Goal: Find contact information: Find contact information

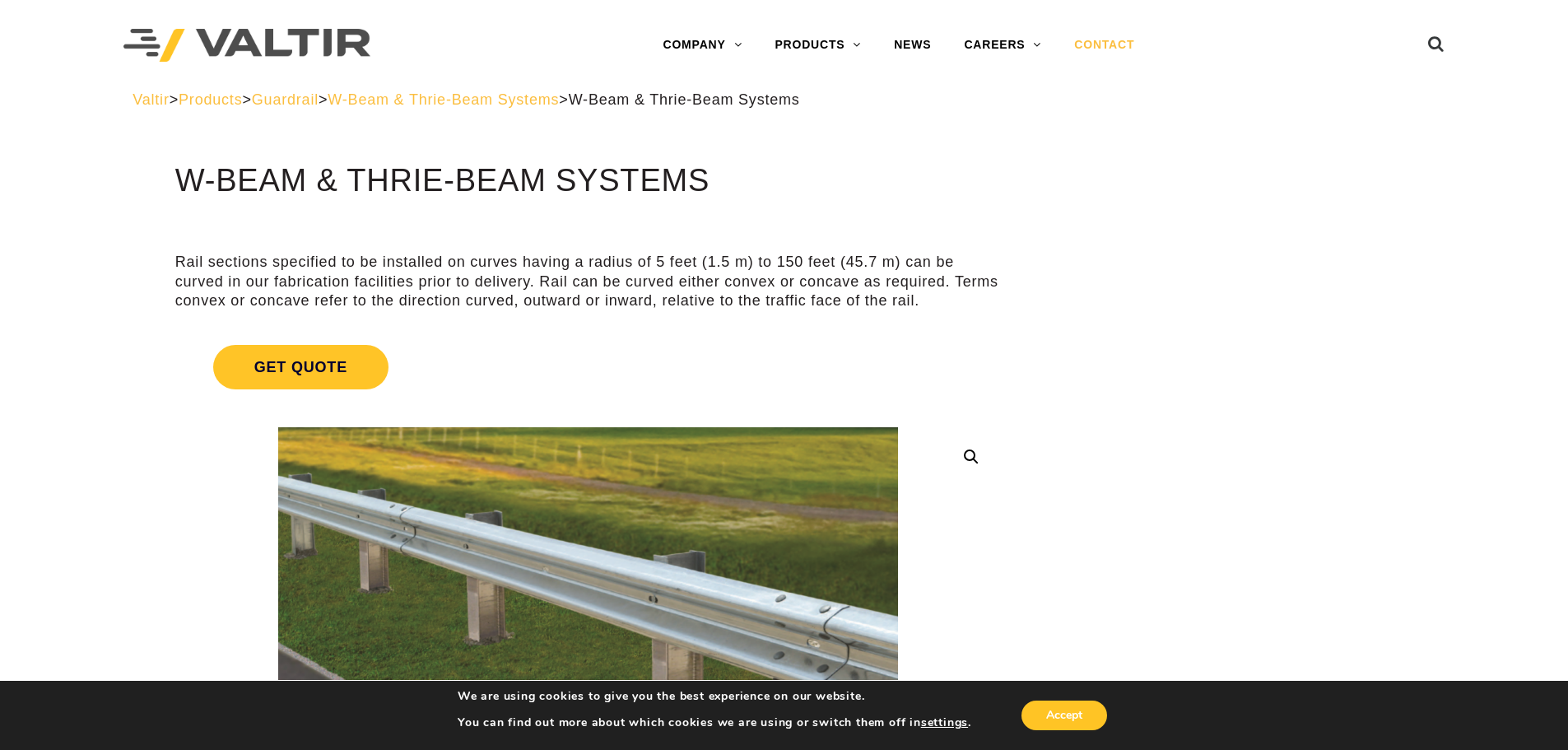
click at [1104, 39] on link "CONTACT" at bounding box center [1103, 45] width 93 height 33
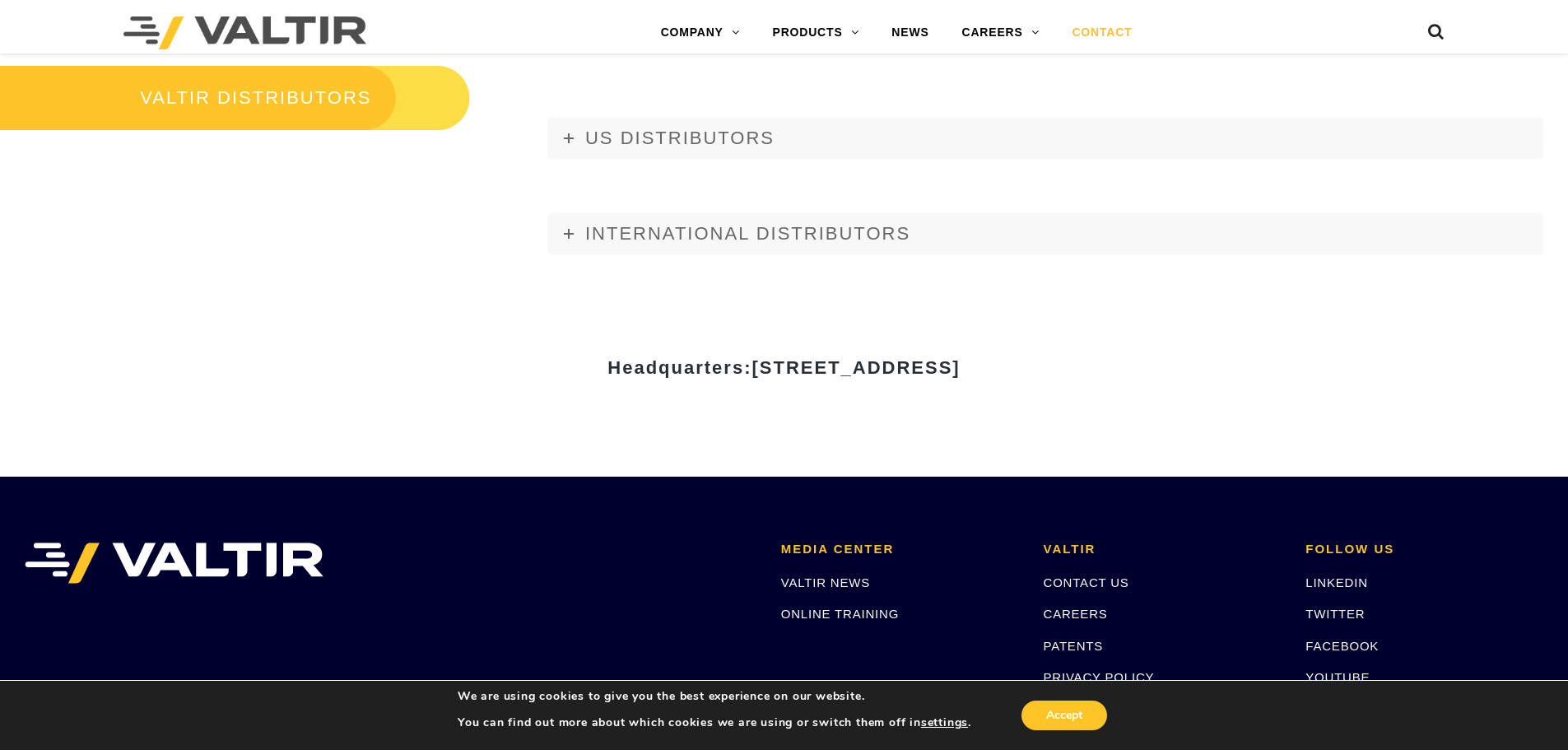
scroll to position [2293, 0]
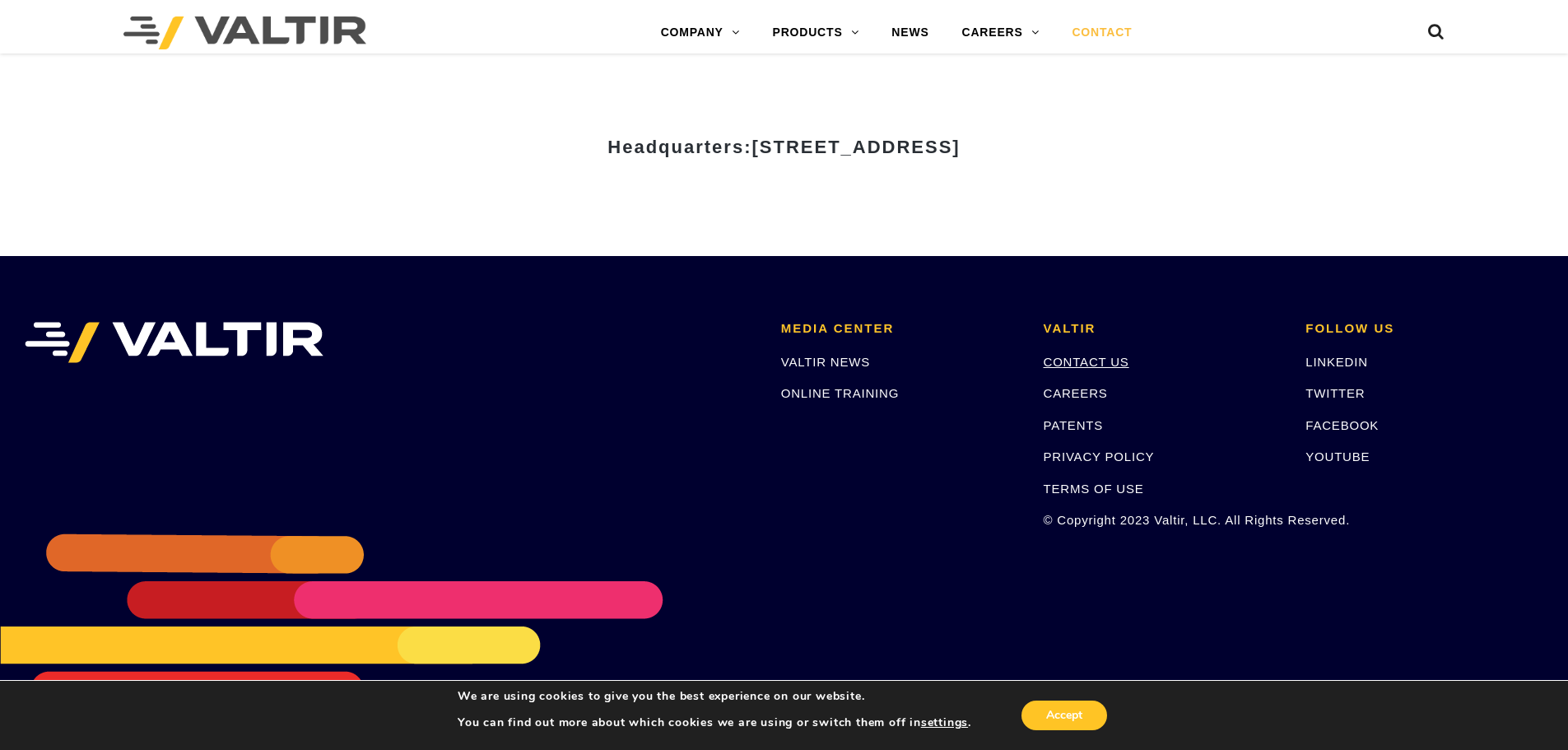
click at [1086, 360] on link "CONTACT US" at bounding box center [1086, 361] width 85 height 14
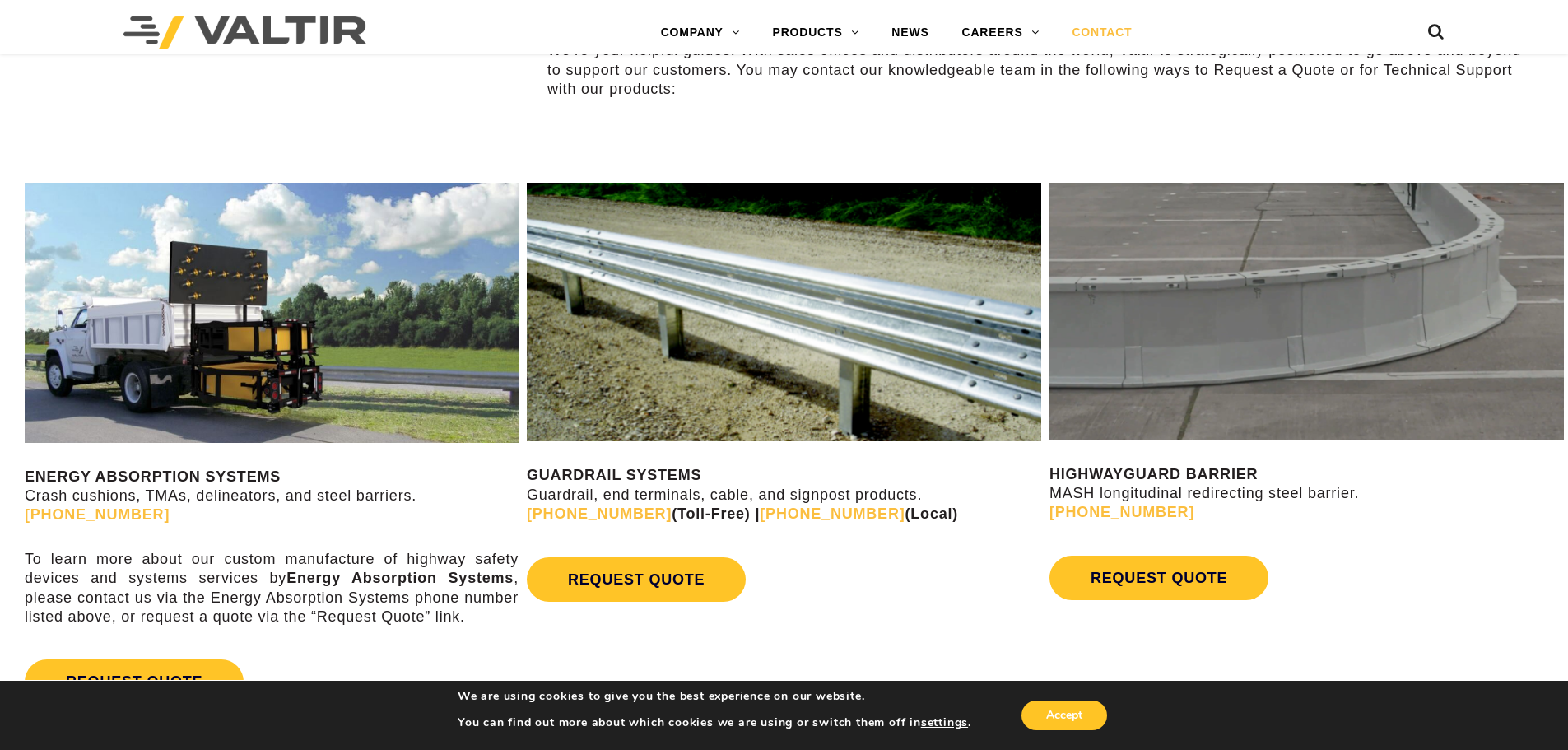
scroll to position [1069, 0]
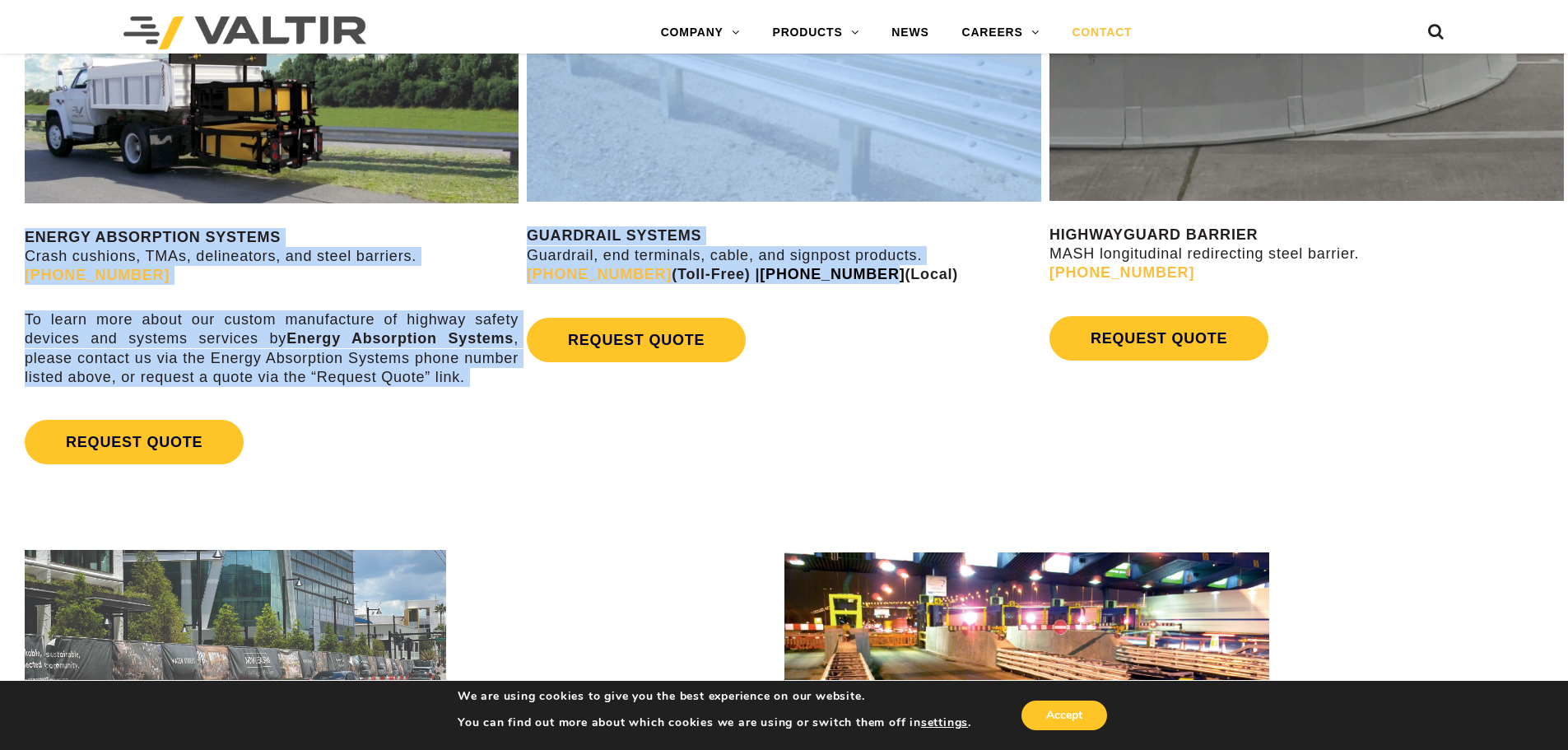
drag, startPoint x: 514, startPoint y: 236, endPoint x: 840, endPoint y: 266, distance: 327.4
click at [840, 266] on div "ENERGY ABSORPTION SYSTEMS Crash cushions, TMAs, delineators, and steel barriers…" at bounding box center [784, 209] width 1568 height 592
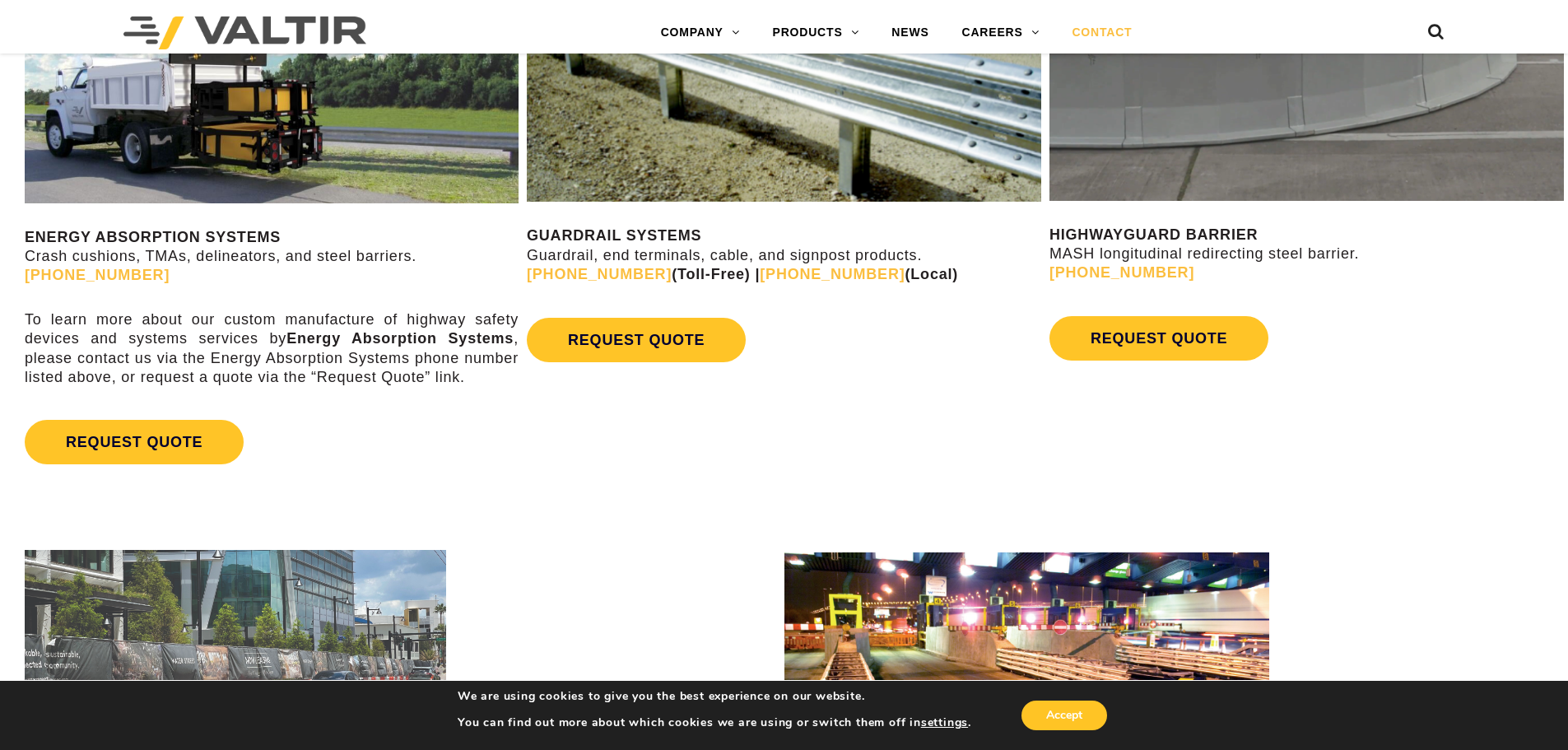
click at [951, 313] on div "REQUEST QUOTE" at bounding box center [784, 340] width 514 height 61
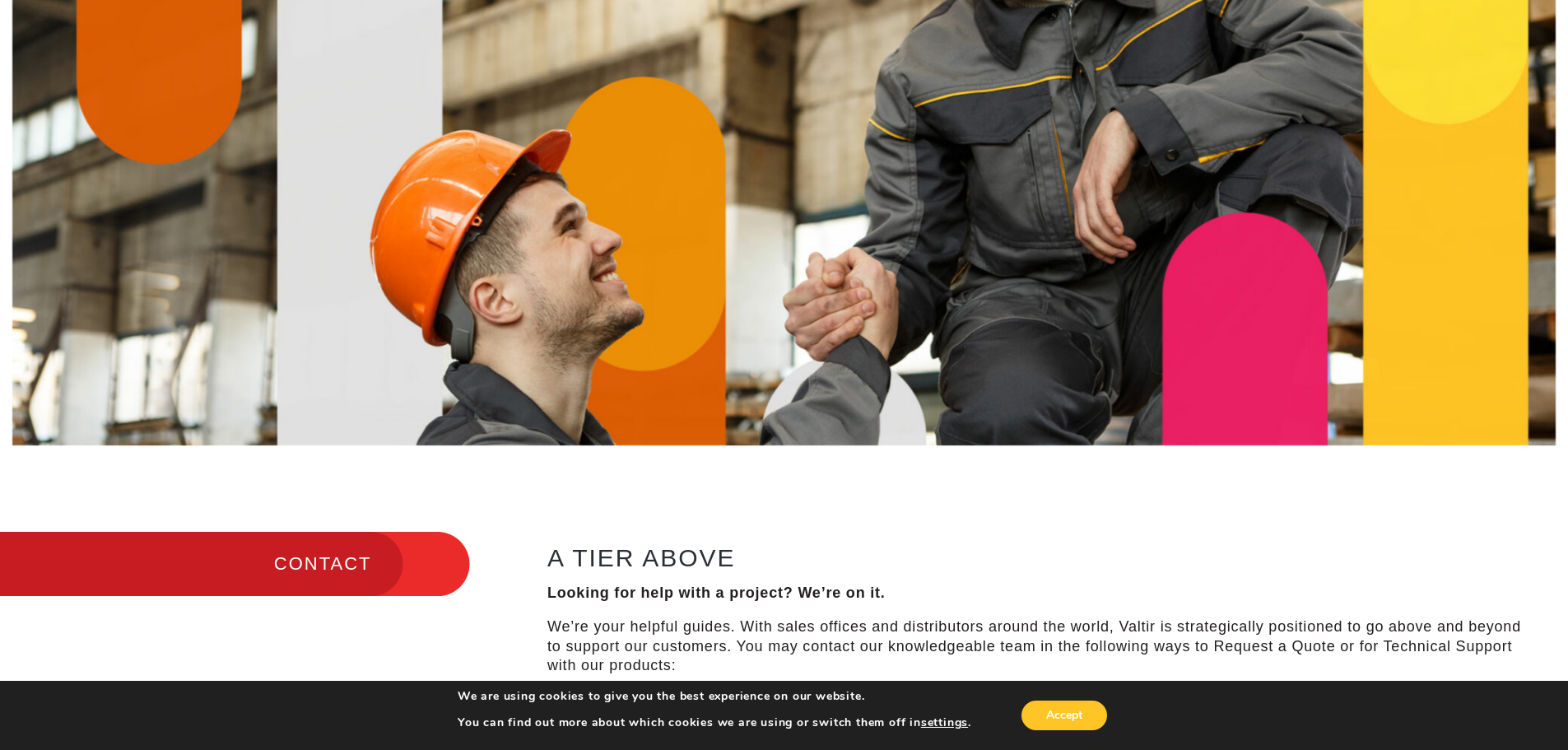
scroll to position [0, 0]
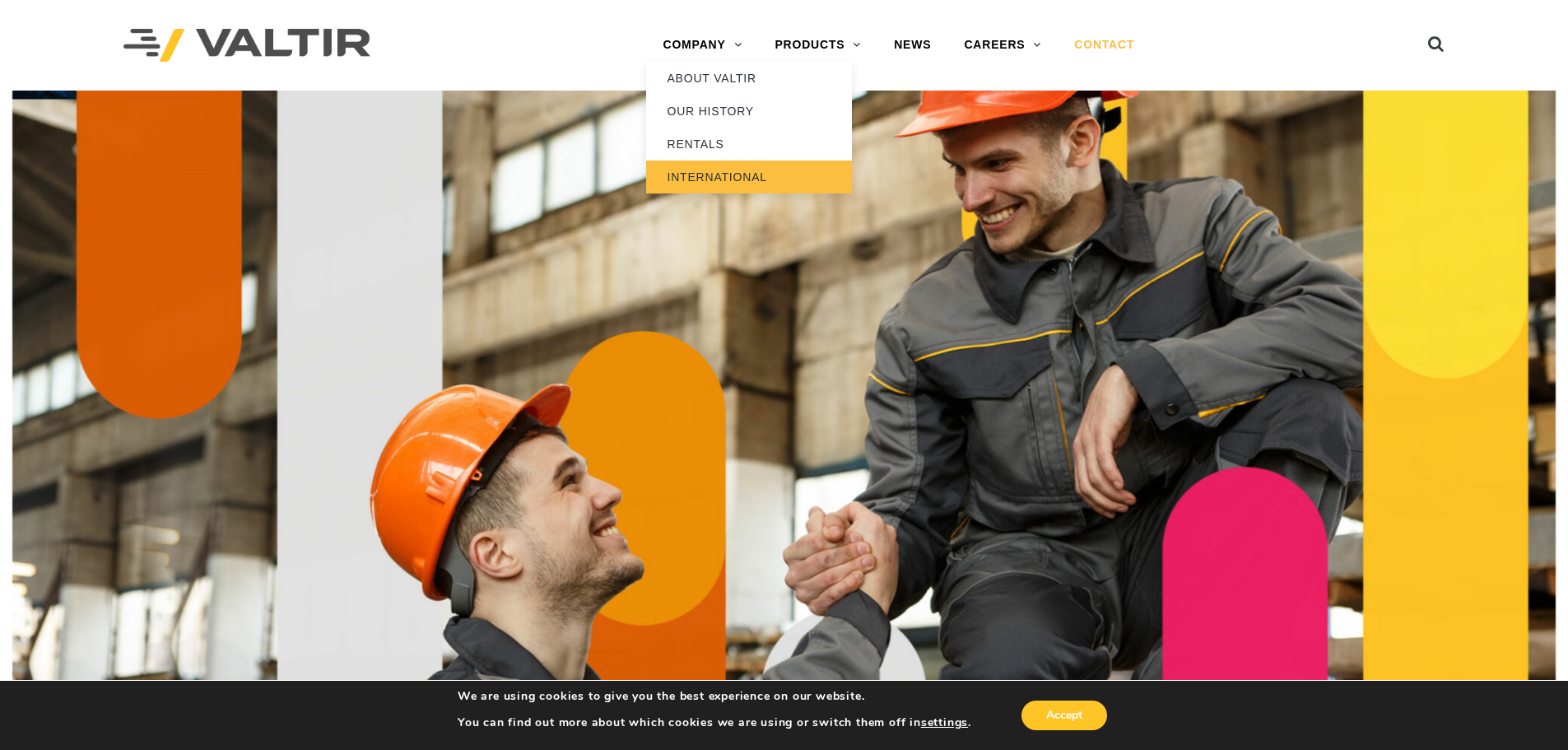
click at [720, 171] on link "INTERNATIONAL" at bounding box center [749, 177] width 206 height 33
